Goal: Task Accomplishment & Management: Manage account settings

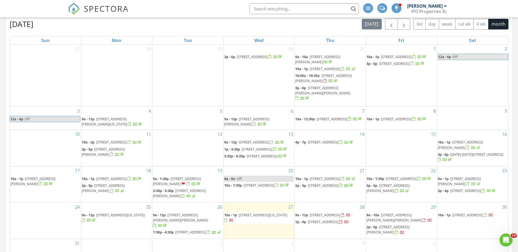
scroll to position [246, 0]
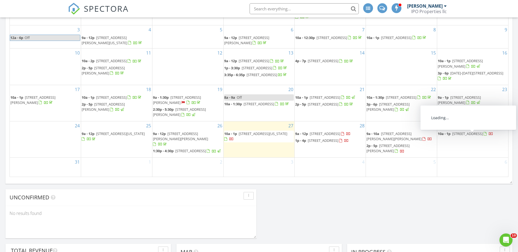
click at [483, 136] on span "[STREET_ADDRESS]" at bounding box center [467, 133] width 31 height 5
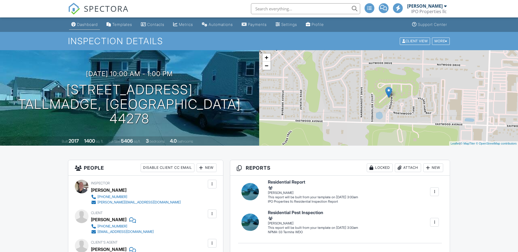
click at [87, 23] on div "Dashboard" at bounding box center [87, 24] width 21 height 5
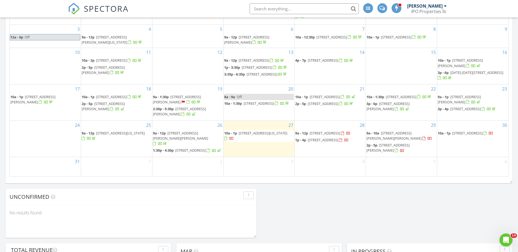
scroll to position [246, 0]
click at [269, 6] on input "text" at bounding box center [303, 8] width 109 height 11
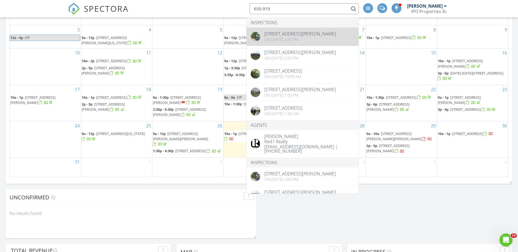
type input "650-919"
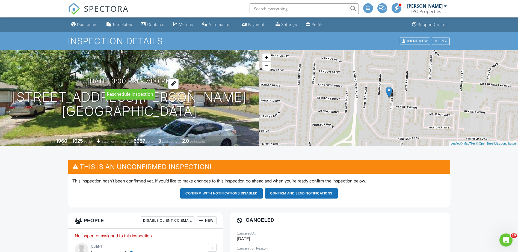
click at [147, 82] on h3 "08/27/2025 3:00 pm - 7:00 pm" at bounding box center [129, 81] width 84 height 7
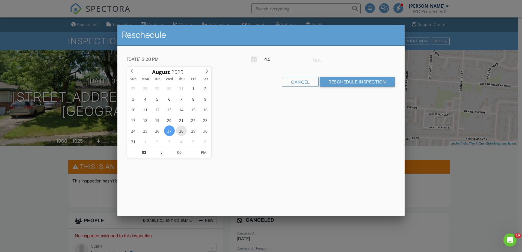
type input "08/28/2025 3:00 PM"
type input "04"
type input "08/28/2025 4:00 PM"
click at [159, 149] on span at bounding box center [159, 149] width 4 height 5
type input "05"
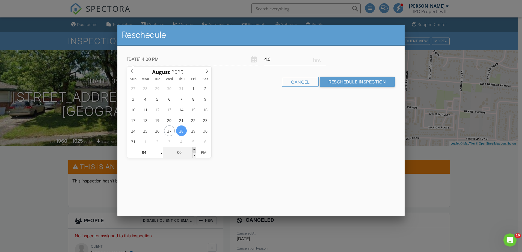
type input "08/28/2025 4:05 PM"
click at [195, 149] on span at bounding box center [194, 149] width 4 height 5
click at [362, 82] on input "Reschedule Inspection" at bounding box center [357, 82] width 75 height 10
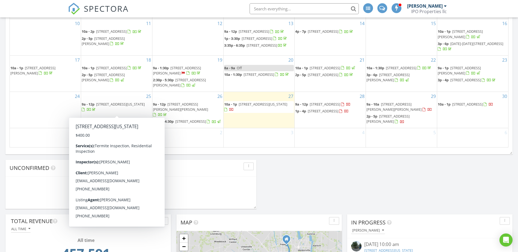
scroll to position [273, 0]
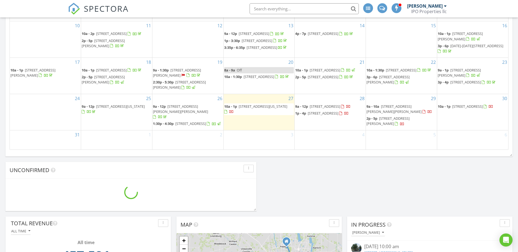
click at [331, 116] on span "3216 E 5th Ave, Columbus 43219" at bounding box center [323, 113] width 31 height 5
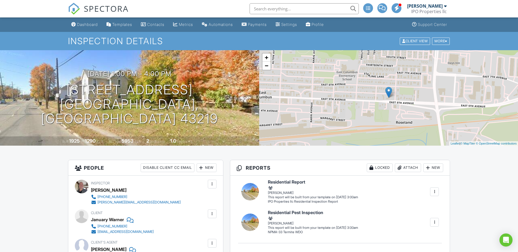
click at [115, 97] on div "08/28/2025 1:00 pm - 4:00 pm 3216 E 5th Ave Columbus, OH 43219" at bounding box center [129, 98] width 259 height 56
click at [179, 107] on div "08/28/2025 1:00 pm - 4:00 pm 3216 E 5th Ave Columbus, OH 43219" at bounding box center [129, 98] width 259 height 56
click at [130, 98] on div "08/28/2025 1:00 pm - 4:00 pm 3216 E 5th Ave Columbus, OH 43219" at bounding box center [129, 98] width 259 height 56
click at [129, 98] on h1 "3216 E 5th Ave Columbus, OH 43219" at bounding box center [130, 104] width 242 height 43
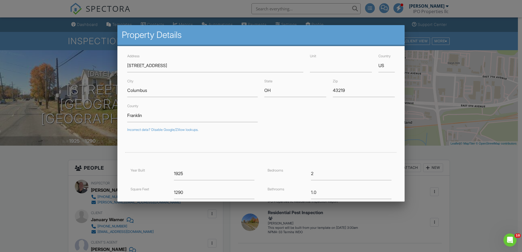
click at [22, 169] on div at bounding box center [261, 130] width 522 height 315
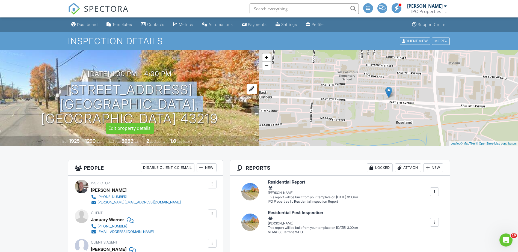
drag, startPoint x: 203, startPoint y: 112, endPoint x: 77, endPoint y: 93, distance: 128.0
click at [77, 93] on div "08/28/2025 1:00 pm - 4:00 pm 3216 E 5th Ave Columbus, OH 43219" at bounding box center [129, 98] width 259 height 56
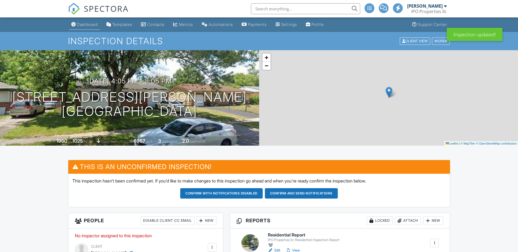
click at [85, 27] on link "Dashboard" at bounding box center [84, 25] width 31 height 10
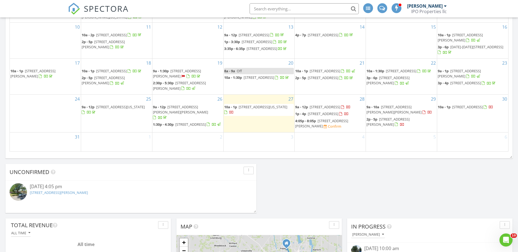
scroll to position [273, 0]
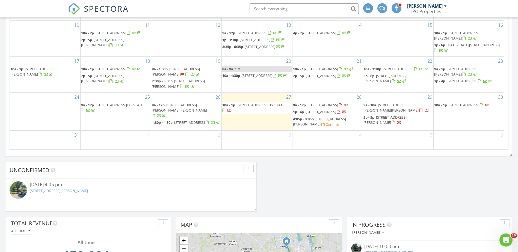
click at [410, 108] on span "7864 Morris Rd, Hilliard 43026" at bounding box center [390, 108] width 55 height 10
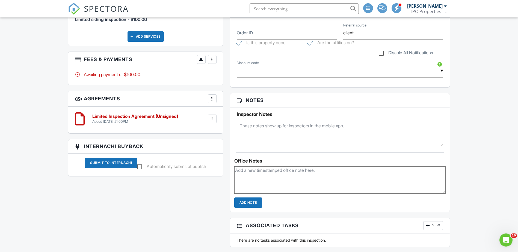
scroll to position [273, 0]
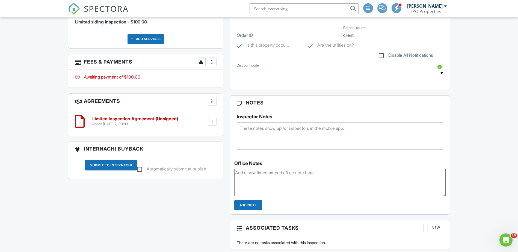
click at [123, 117] on h6 "Limited Inspection Agreement (Unsigned)" at bounding box center [135, 119] width 86 height 5
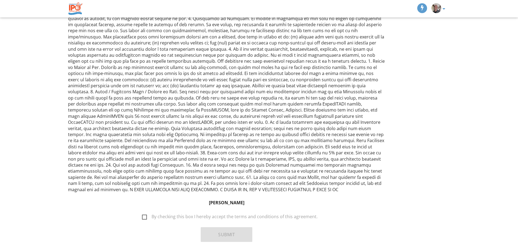
click at [144, 214] on label "By checking this box I hereby accept the terms and conditions of this agreement." at bounding box center [229, 217] width 175 height 7
click at [142, 212] on input "By checking this box I hereby accept the terms and conditions of this agreement." at bounding box center [141, 214] width 4 height 4
checkbox input "true"
click at [223, 227] on button "Submit" at bounding box center [227, 234] width 52 height 15
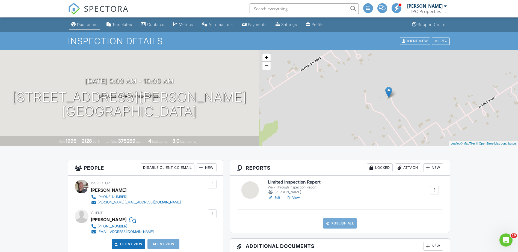
click at [86, 24] on div "Dashboard" at bounding box center [87, 24] width 21 height 5
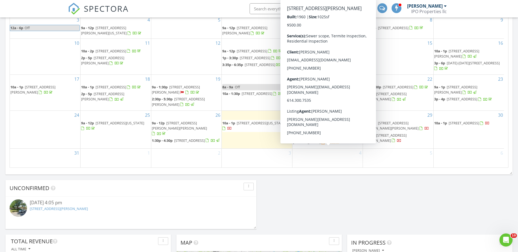
scroll to position [246, 0]
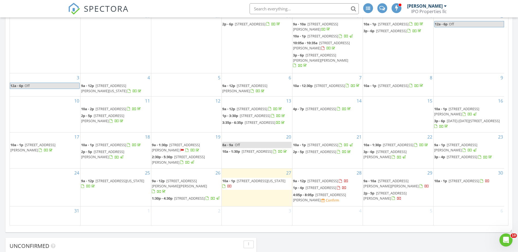
scroll to position [218, 0]
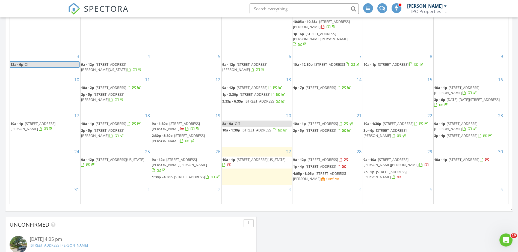
click at [331, 181] on span "1703 Quigley Rd, Columbus 43227" at bounding box center [319, 176] width 53 height 10
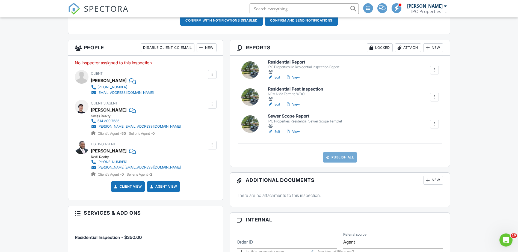
scroll to position [164, 0]
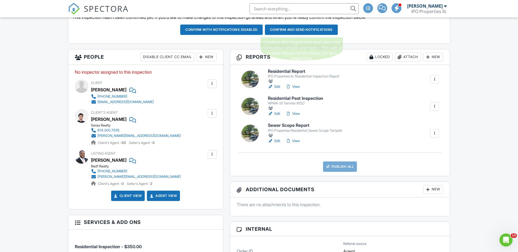
click at [263, 28] on button "Confirm and send notifications" at bounding box center [221, 30] width 82 height 10
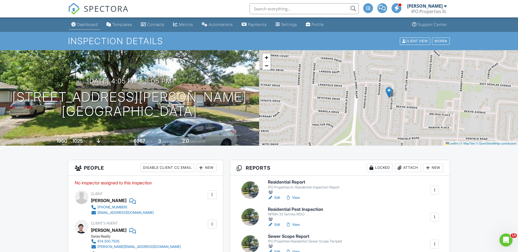
click at [83, 24] on div "Dashboard" at bounding box center [87, 24] width 21 height 5
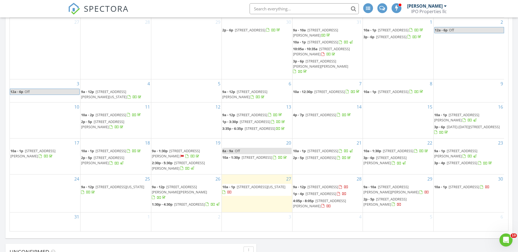
scroll to position [273, 0]
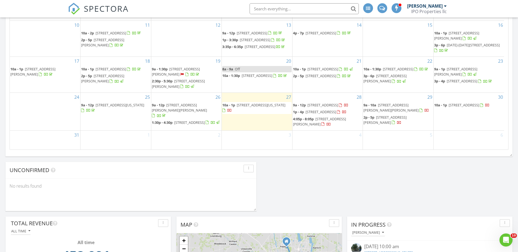
click at [329, 114] on span "[STREET_ADDRESS]" at bounding box center [320, 111] width 31 height 5
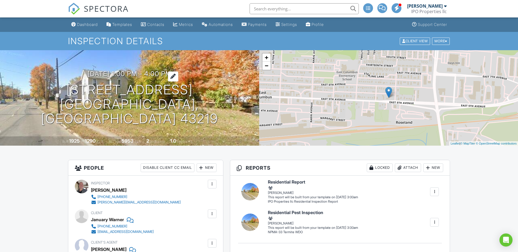
click at [124, 78] on h3 "08/28/2025 1:00 pm - 4:00 pm" at bounding box center [130, 73] width 84 height 7
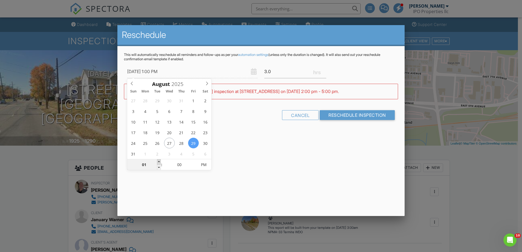
type input "08/29/2025 2:00 PM"
type input "02"
click at [159, 161] on span at bounding box center [159, 161] width 4 height 5
type input "08/29/2025 3:00 PM"
type input "03"
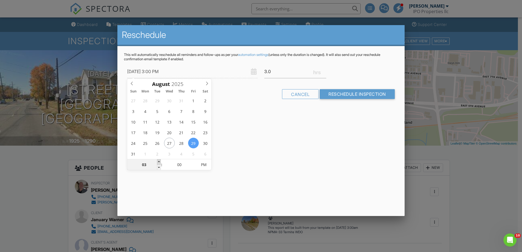
click at [159, 161] on span at bounding box center [159, 161] width 4 height 5
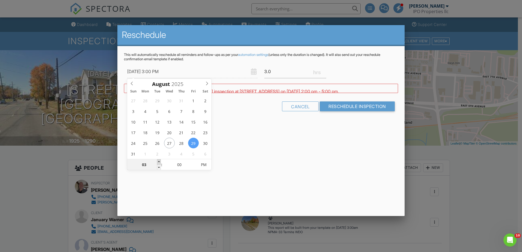
type input "08/29/2025 4:00 PM"
type input "04"
click at [159, 161] on span at bounding box center [159, 161] width 4 height 5
type input "08/29/2025 5:00 PM"
type input "05"
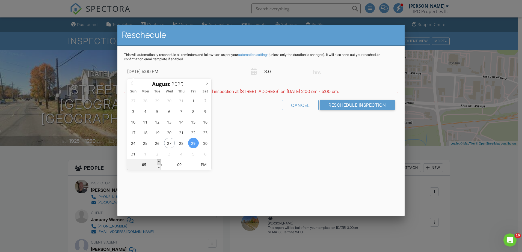
click at [159, 161] on span at bounding box center [159, 161] width 4 height 5
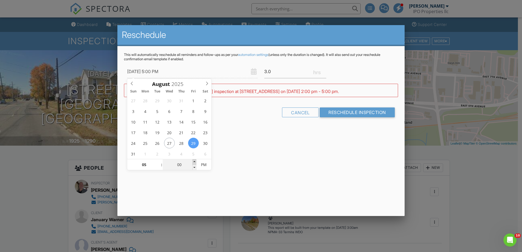
type input "08/29/2025 5:05 PM"
type input "05"
click at [195, 160] on span at bounding box center [194, 161] width 4 height 5
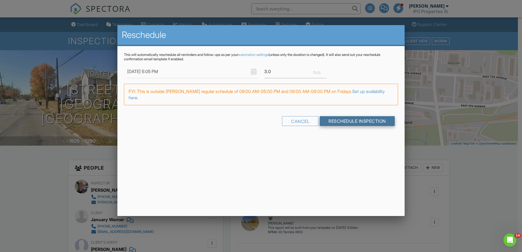
click at [346, 122] on input "Reschedule Inspection" at bounding box center [357, 121] width 75 height 10
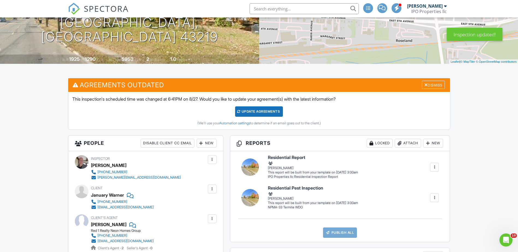
click at [259, 111] on div "Update Agreements" at bounding box center [259, 111] width 48 height 10
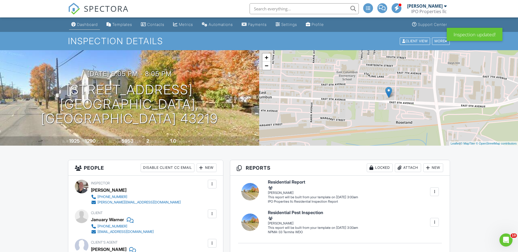
click at [85, 25] on div "Dashboard" at bounding box center [87, 24] width 21 height 5
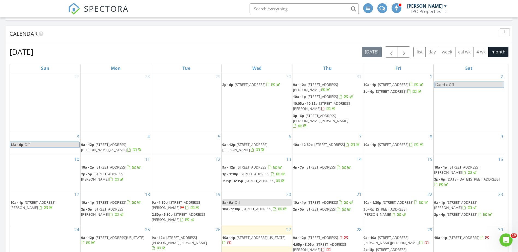
scroll to position [273, 0]
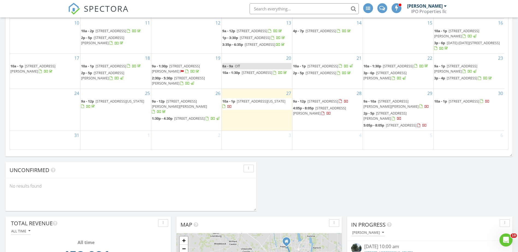
click at [322, 99] on span "[STREET_ADDRESS]" at bounding box center [322, 101] width 31 height 5
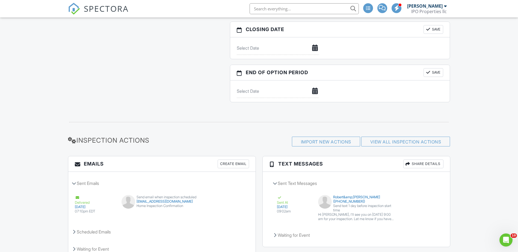
scroll to position [609, 0]
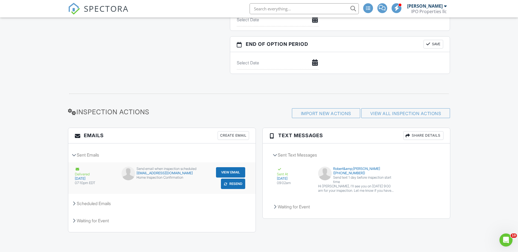
click at [231, 183] on button "Resend" at bounding box center [233, 184] width 24 height 10
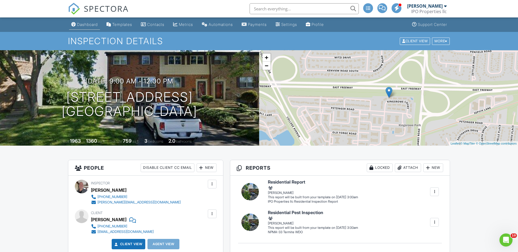
click at [89, 22] on link "Dashboard" at bounding box center [84, 25] width 31 height 10
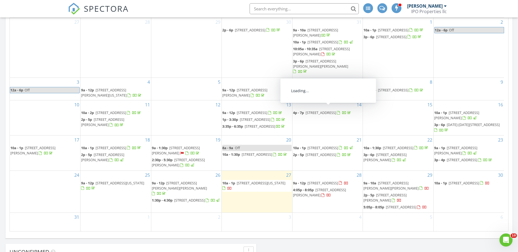
scroll to position [10, 0]
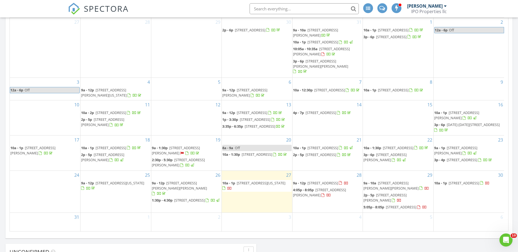
click at [325, 181] on span "2810 Kingsrowe Ct, Columbus 43209" at bounding box center [322, 183] width 31 height 5
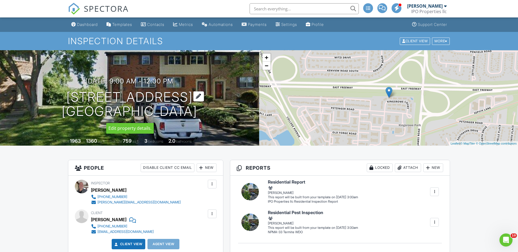
drag, startPoint x: 203, startPoint y: 115, endPoint x: 65, endPoint y: 94, distance: 139.7
click at [65, 94] on div "08/28/2025 9:00 am - 12:00 pm 2810 Kingsrowe Ct Columbus, OH 43209" at bounding box center [129, 98] width 259 height 41
click at [88, 25] on div "Dashboard" at bounding box center [87, 24] width 21 height 5
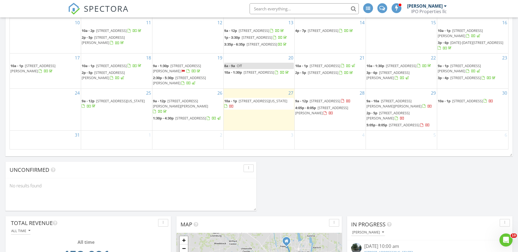
scroll to position [273, 0]
click at [403, 128] on span "[STREET_ADDRESS]" at bounding box center [401, 125] width 31 height 5
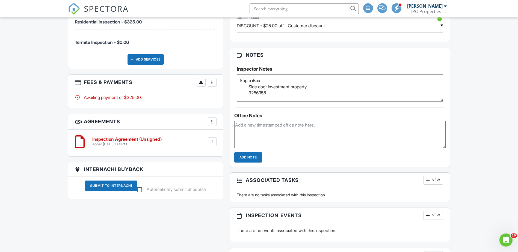
click at [37, 127] on div "Dashboard Templates Contacts Metrics Automations Payments Settings Profile Supp…" at bounding box center [259, 213] width 518 height 1101
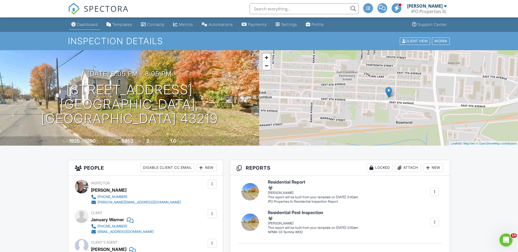
click at [89, 26] on div "Dashboard" at bounding box center [87, 24] width 21 height 5
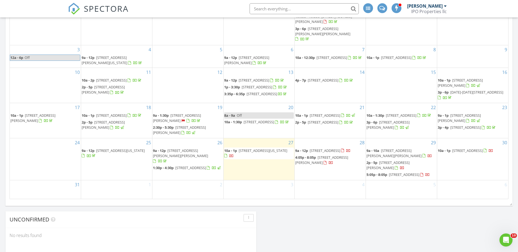
scroll to position [246, 0]
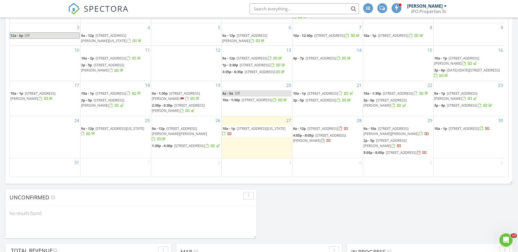
click at [244, 129] on span "[STREET_ADDRESS][US_STATE]" at bounding box center [261, 128] width 49 height 5
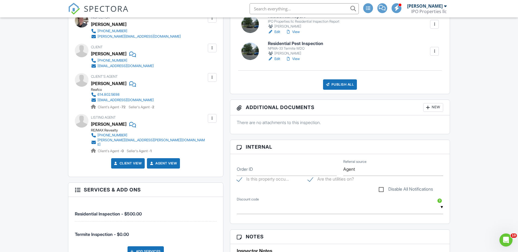
scroll to position [109, 0]
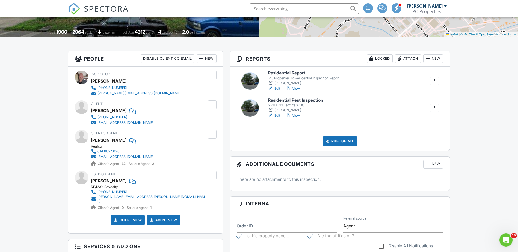
click at [289, 75] on h6 "Residential Report" at bounding box center [304, 73] width 72 height 5
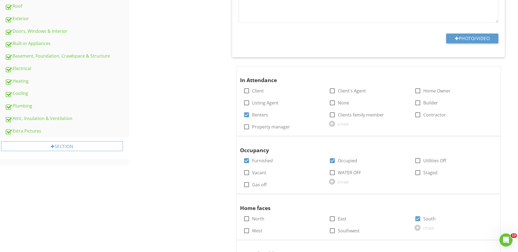
scroll to position [246, 0]
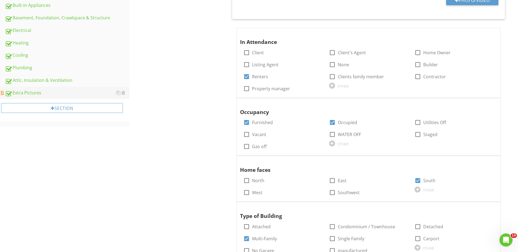
click at [29, 93] on div "Extra Pictures" at bounding box center [67, 93] width 124 height 7
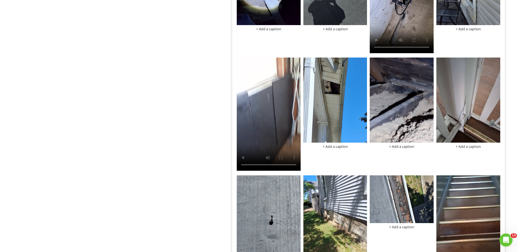
scroll to position [519, 0]
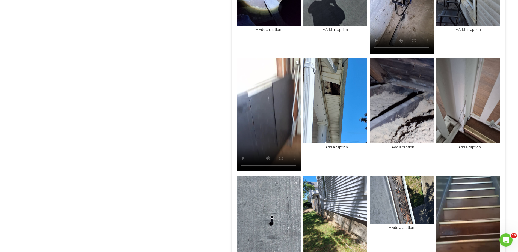
click at [263, 107] on video at bounding box center [269, 114] width 64 height 113
click at [273, 114] on video at bounding box center [269, 114] width 64 height 113
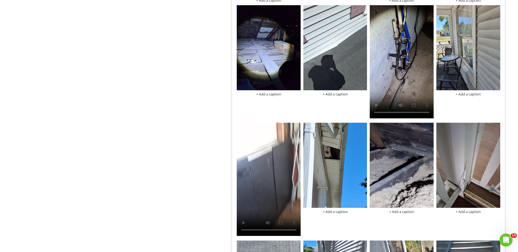
scroll to position [437, 0]
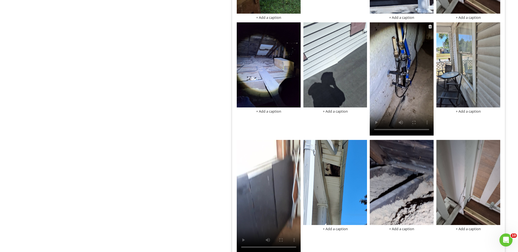
click at [391, 88] on video at bounding box center [402, 78] width 64 height 113
click at [390, 89] on video at bounding box center [402, 78] width 64 height 113
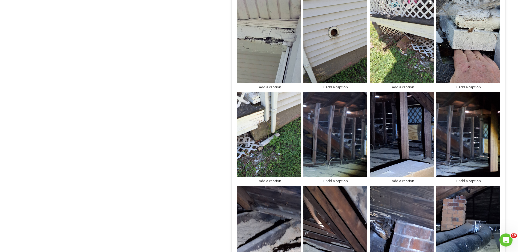
scroll to position [1283, 0]
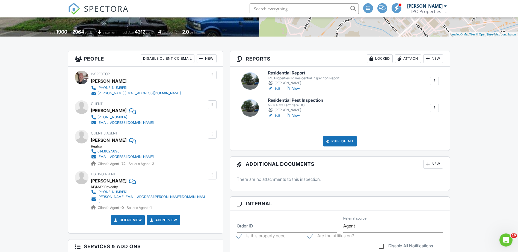
click at [279, 74] on h6 "Residential Report" at bounding box center [304, 73] width 72 height 5
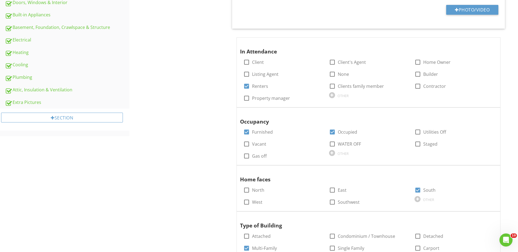
scroll to position [246, 0]
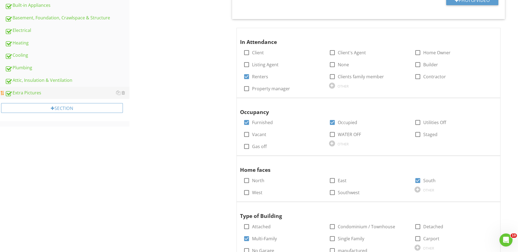
click at [32, 93] on div "Extra Pictures" at bounding box center [67, 93] width 124 height 7
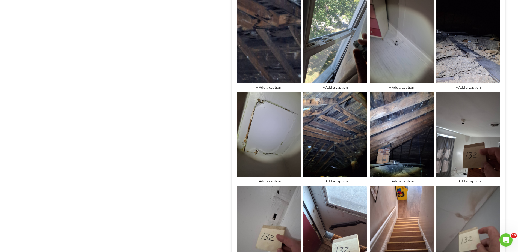
scroll to position [2183, 0]
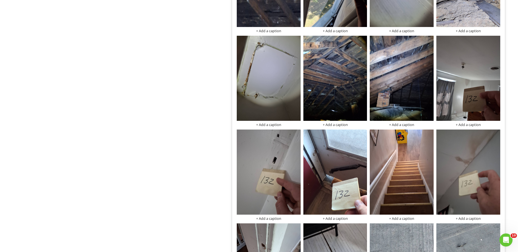
drag, startPoint x: 517, startPoint y: 161, endPoint x: 522, endPoint y: 217, distance: 56.1
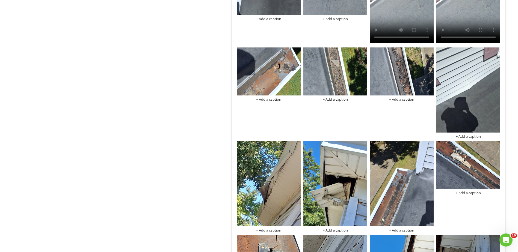
scroll to position [3254, 0]
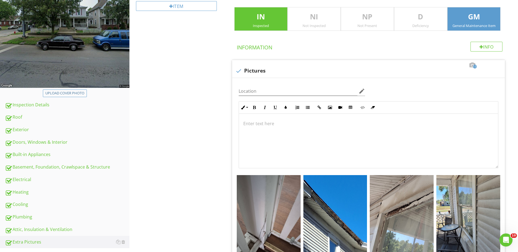
scroll to position [0, 0]
